Goal: Check status: Check status

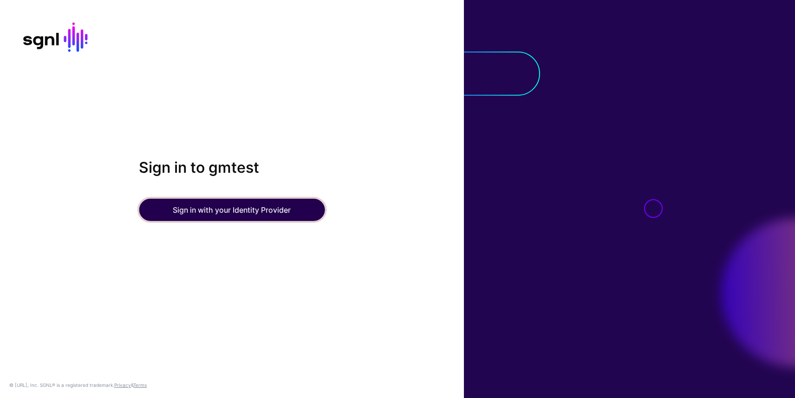
click at [243, 207] on button "Sign in with your Identity Provider" at bounding box center [232, 210] width 186 height 22
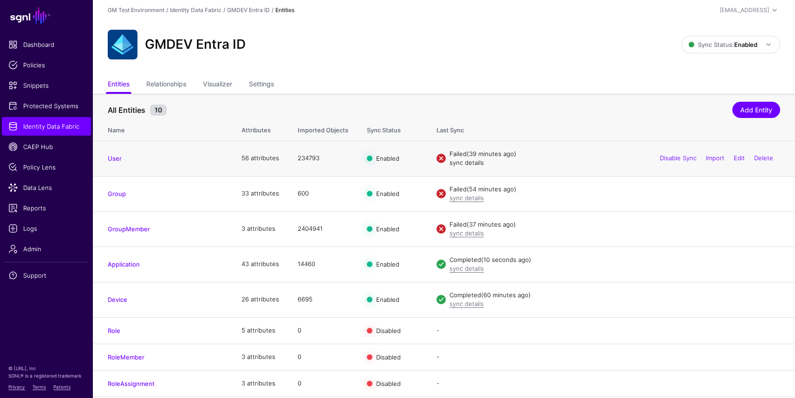
click at [467, 165] on link "sync details" at bounding box center [467, 162] width 34 height 7
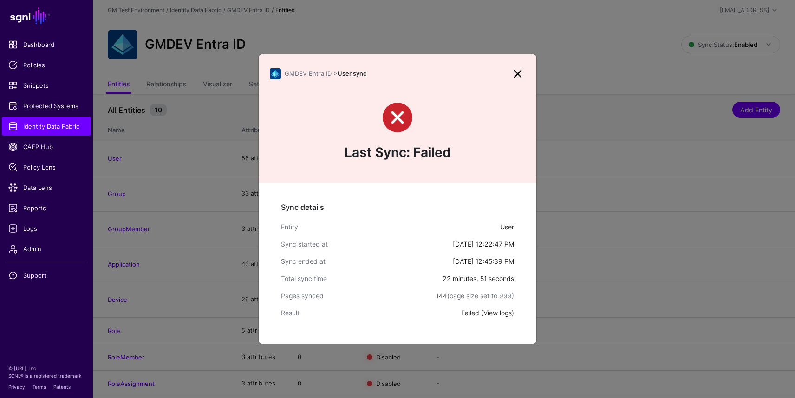
click at [496, 313] on link "View logs" at bounding box center [497, 313] width 28 height 8
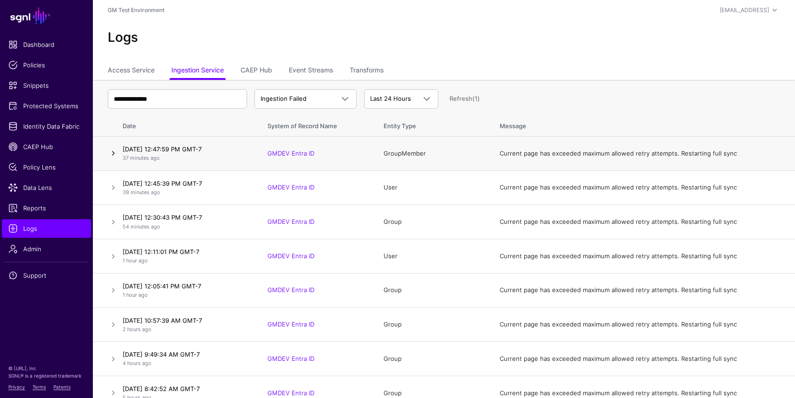
click at [113, 155] on link at bounding box center [113, 153] width 11 height 11
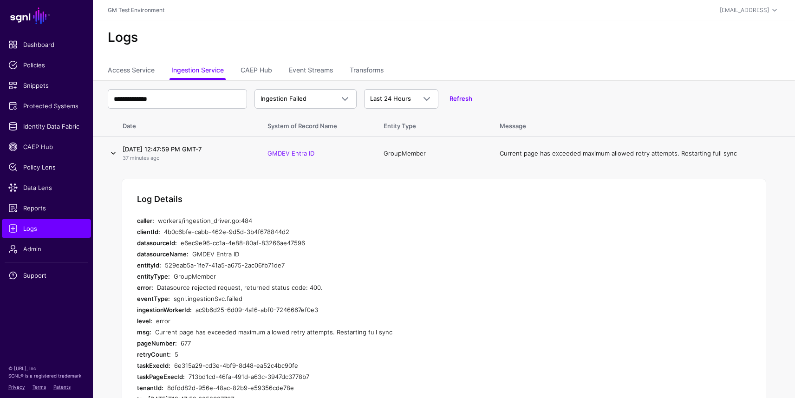
click at [115, 155] on link at bounding box center [113, 153] width 11 height 11
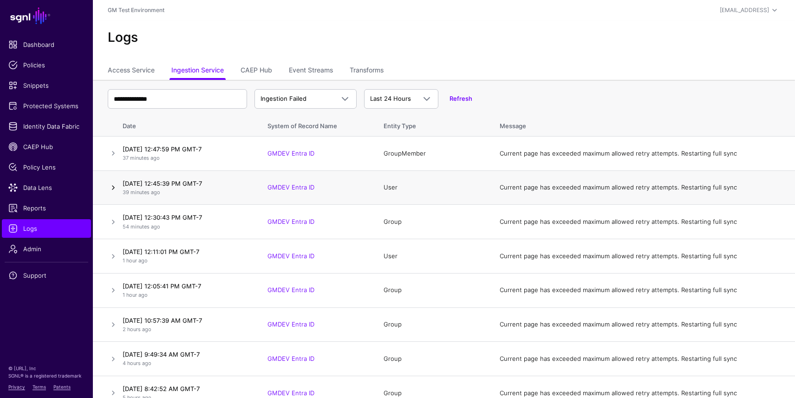
click at [113, 187] on link at bounding box center [113, 187] width 11 height 11
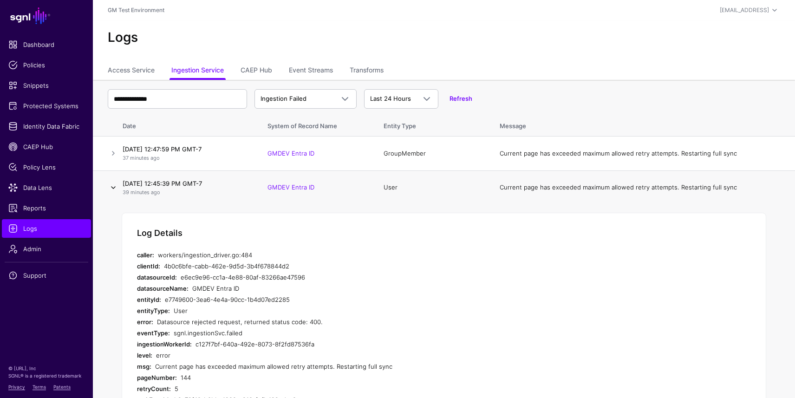
click at [113, 193] on link at bounding box center [113, 187] width 11 height 11
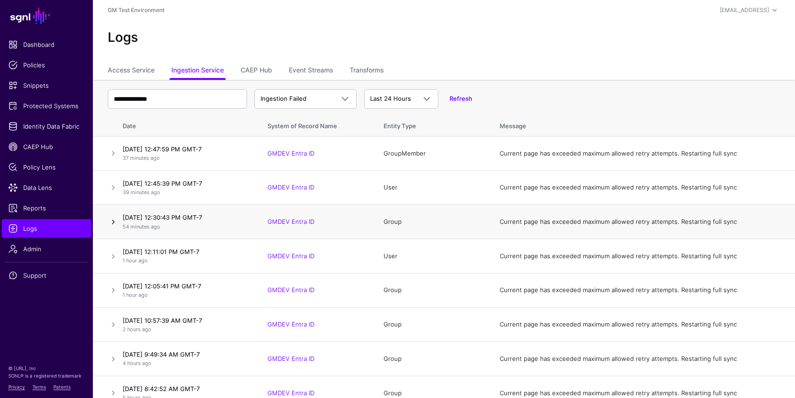
click at [112, 222] on link at bounding box center [113, 221] width 11 height 11
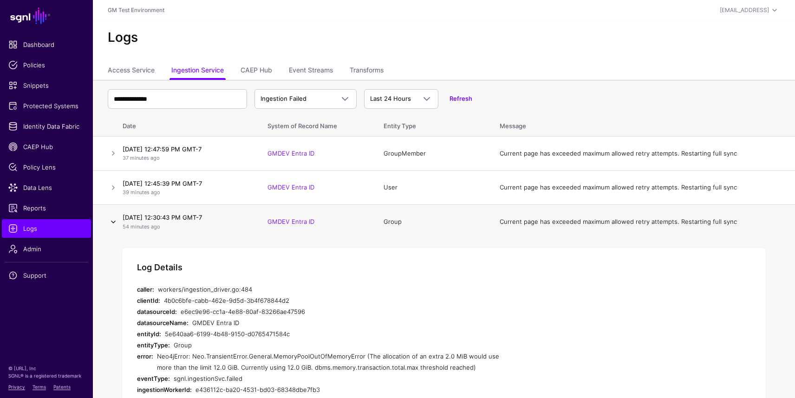
click at [113, 222] on link at bounding box center [113, 221] width 11 height 11
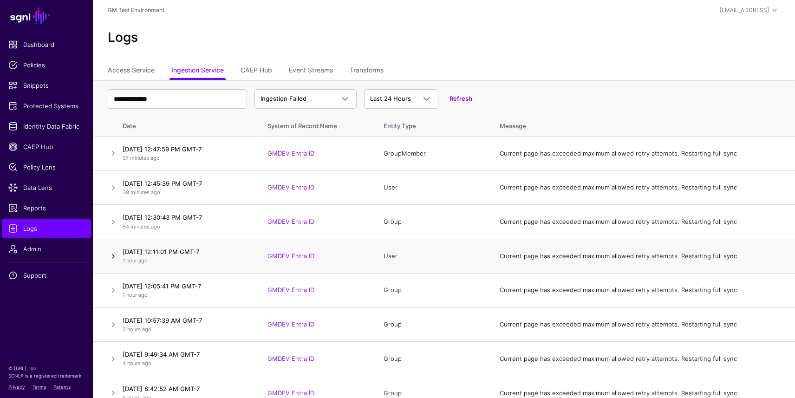
click at [115, 256] on link at bounding box center [113, 256] width 11 height 11
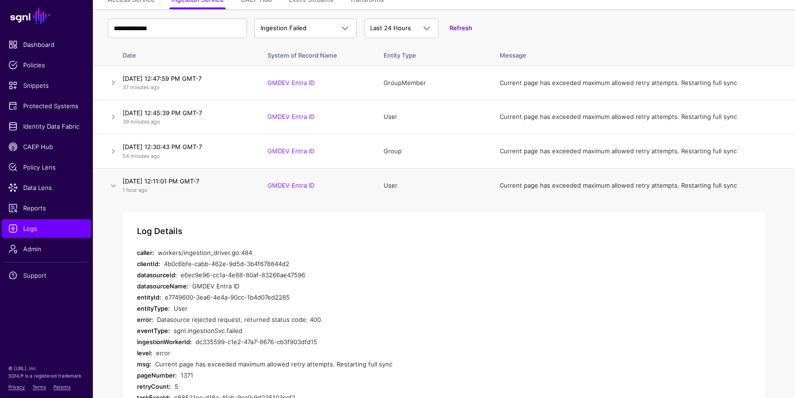
scroll to position [66, 0]
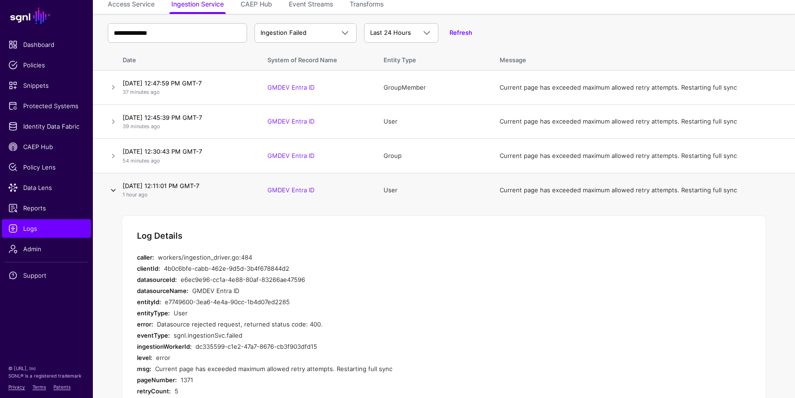
click at [115, 187] on link at bounding box center [113, 190] width 11 height 11
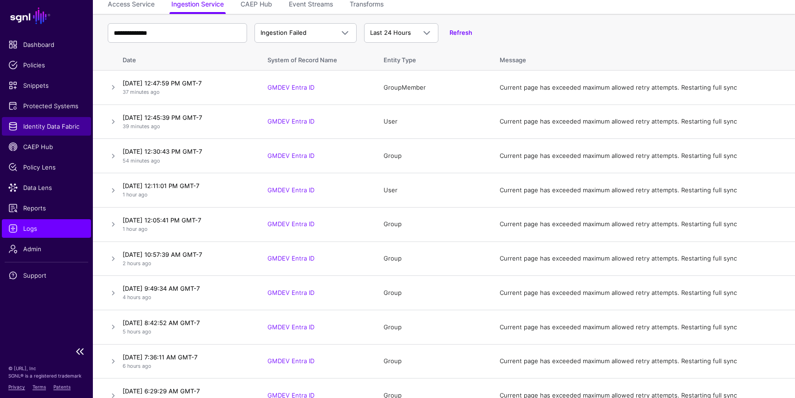
click at [55, 129] on span "Identity Data Fabric" at bounding box center [46, 126] width 76 height 9
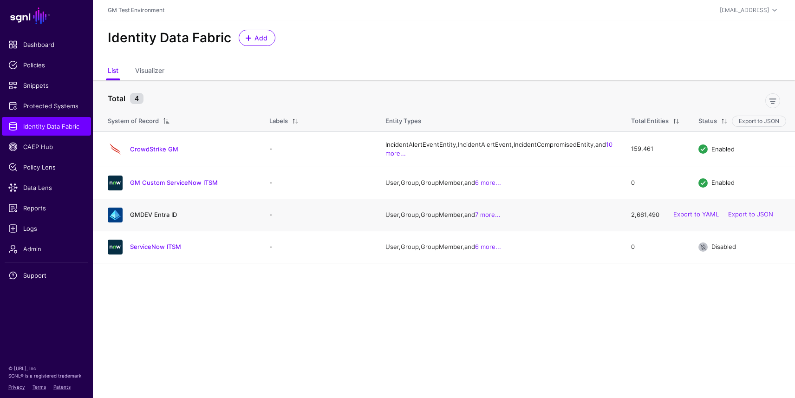
click at [150, 218] on link "GMDEV Entra ID" at bounding box center [153, 214] width 47 height 7
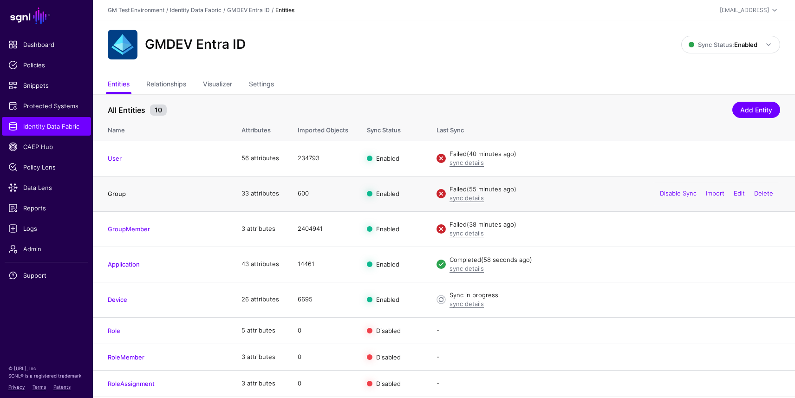
click at [120, 195] on link "Group" at bounding box center [117, 193] width 18 height 7
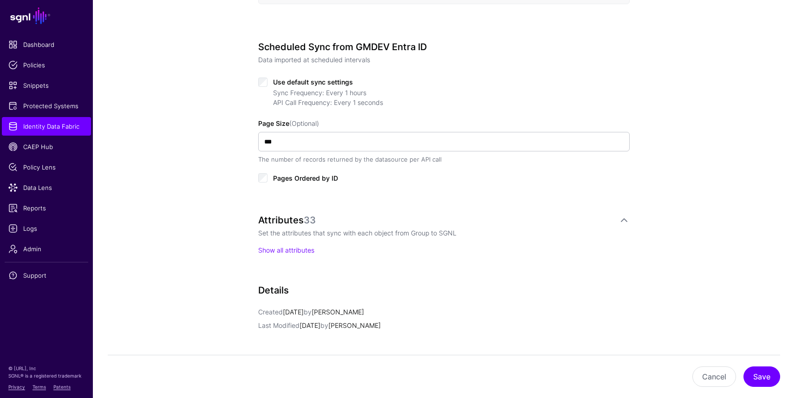
scroll to position [437, 0]
